Goal: Find specific page/section: Find specific page/section

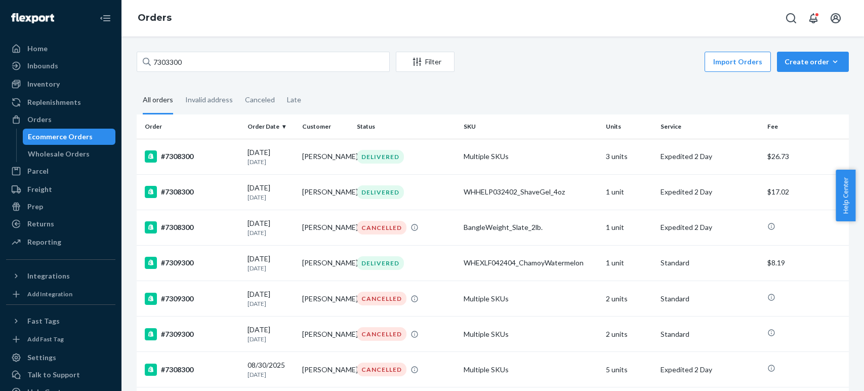
click at [223, 56] on input "7303300" at bounding box center [263, 62] width 253 height 20
drag, startPoint x: 0, startPoint y: 0, endPoint x: 223, endPoint y: 56, distance: 229.4
click at [223, 56] on input "7303300" at bounding box center [263, 62] width 253 height 20
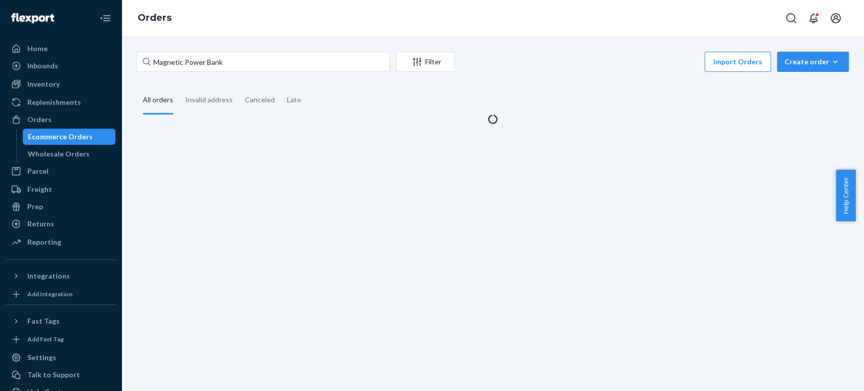
type input "Magnetic Power Bank"
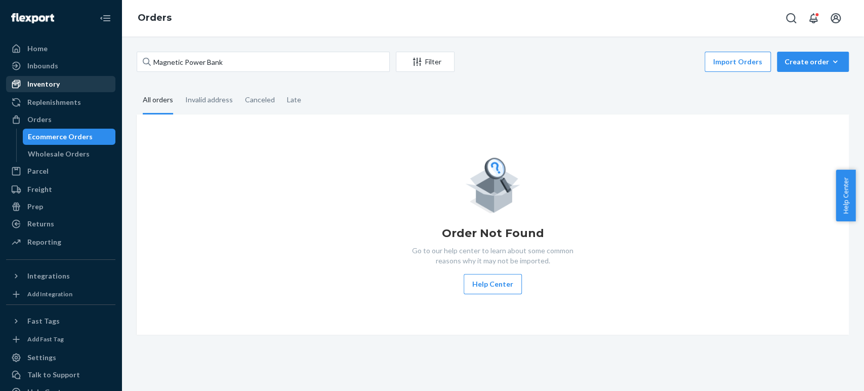
click at [53, 80] on div "Inventory" at bounding box center [43, 84] width 32 height 10
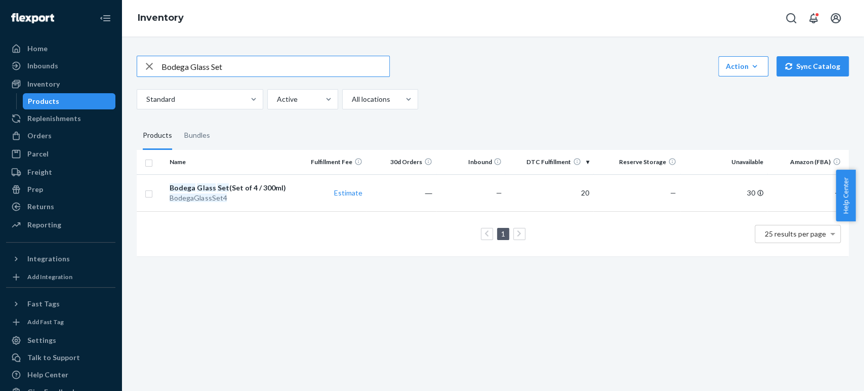
click at [147, 66] on icon "button" at bounding box center [149, 66] width 12 height 20
click at [166, 64] on input "text" at bounding box center [275, 66] width 228 height 20
paste input "Magnetic Power Bank"
drag, startPoint x: 240, startPoint y: 62, endPoint x: 155, endPoint y: 58, distance: 85.6
click at [155, 58] on div "Magnetic Power Bank" at bounding box center [263, 66] width 252 height 20
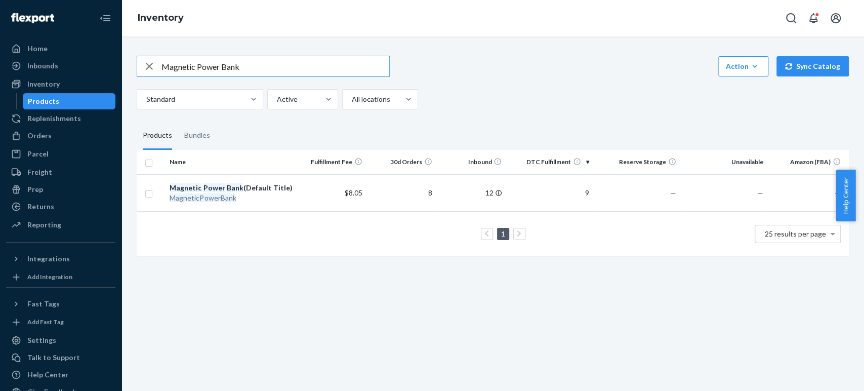
paste input "Bergamot & Jasmine Soy Candle"
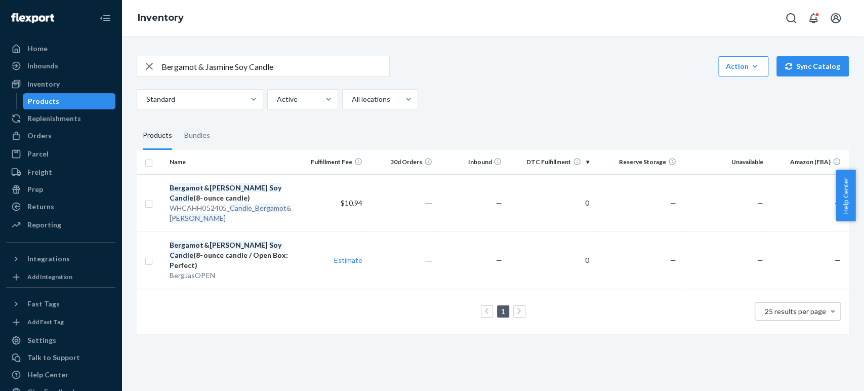
click at [634, 359] on div "Bergamot & Jasmine Soy Candle Action Create product Create bundle Bulk create p…" at bounding box center [492, 213] width 742 height 354
click at [304, 69] on input "Bergamot & Jasmine Soy Candle" at bounding box center [275, 66] width 228 height 20
drag, startPoint x: 304, startPoint y: 69, endPoint x: 150, endPoint y: 64, distance: 153.9
click at [150, 64] on div "Bergamot & Jasmine Soy Candle" at bounding box center [263, 66] width 252 height 20
paste input "Image for 8-ounce candle / Open Box: Perfect"
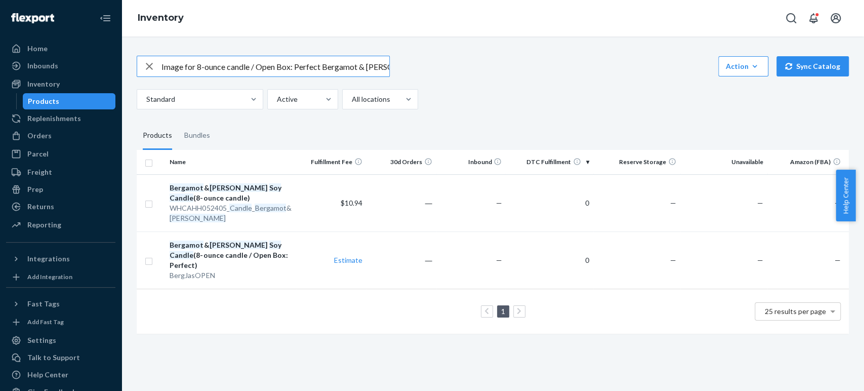
scroll to position [0, 47]
type input "Bergamot & Jasmine Soy Candle"
click at [441, 62] on div "Bergamot & Jasmine Soy Candle Action Create product Create bundle Bulk create p…" at bounding box center [493, 66] width 712 height 21
